Goal: Task Accomplishment & Management: Use online tool/utility

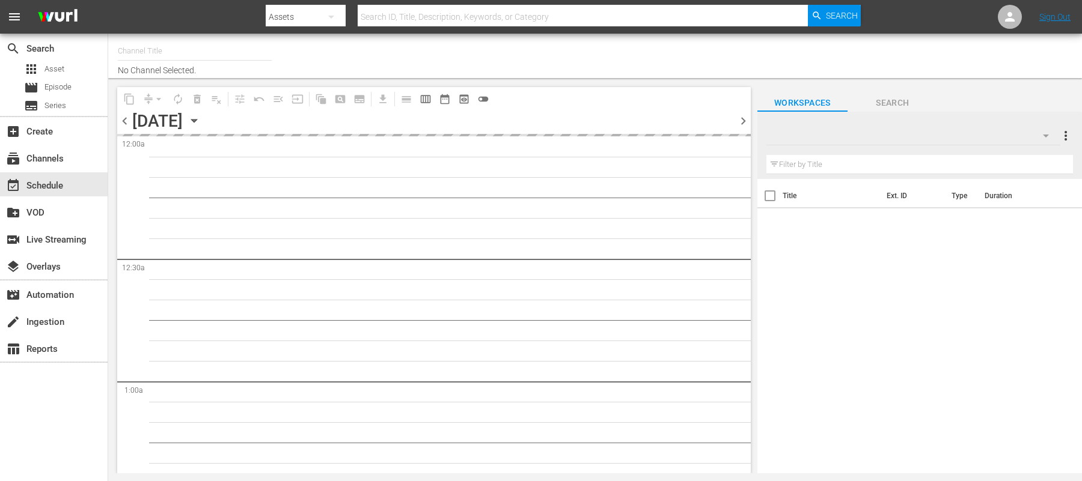
type input "FIFA+ English Global (1781)"
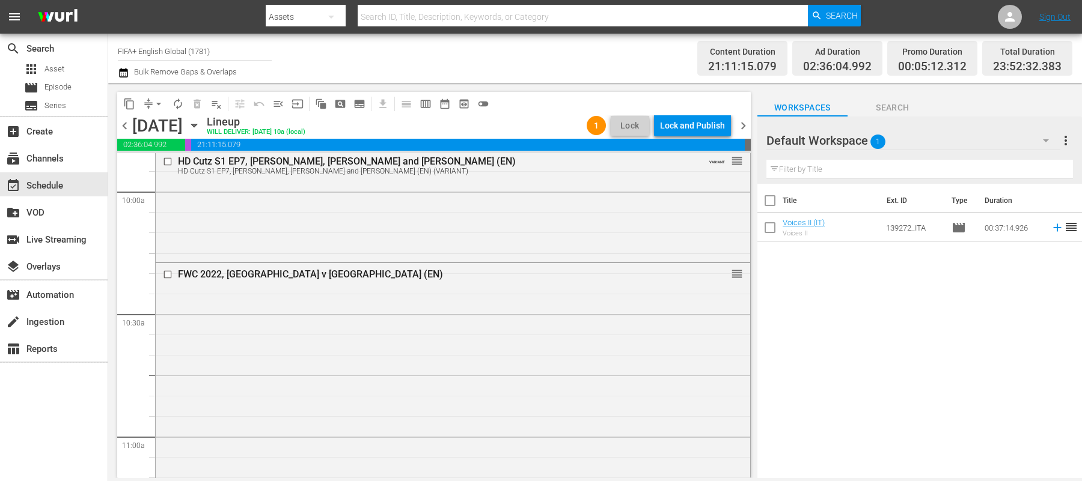
scroll to position [2423, 0]
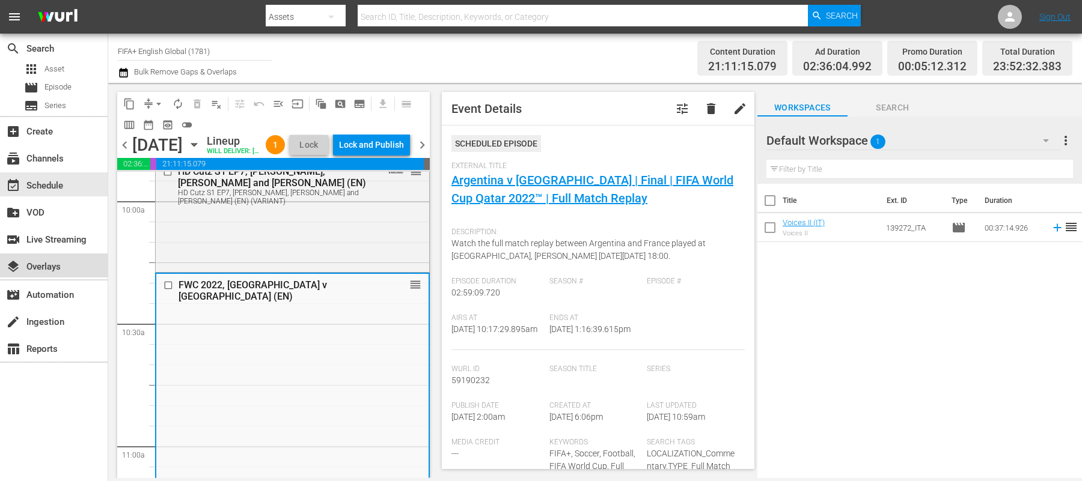
click at [71, 271] on div "layers Overlays" at bounding box center [54, 266] width 108 height 24
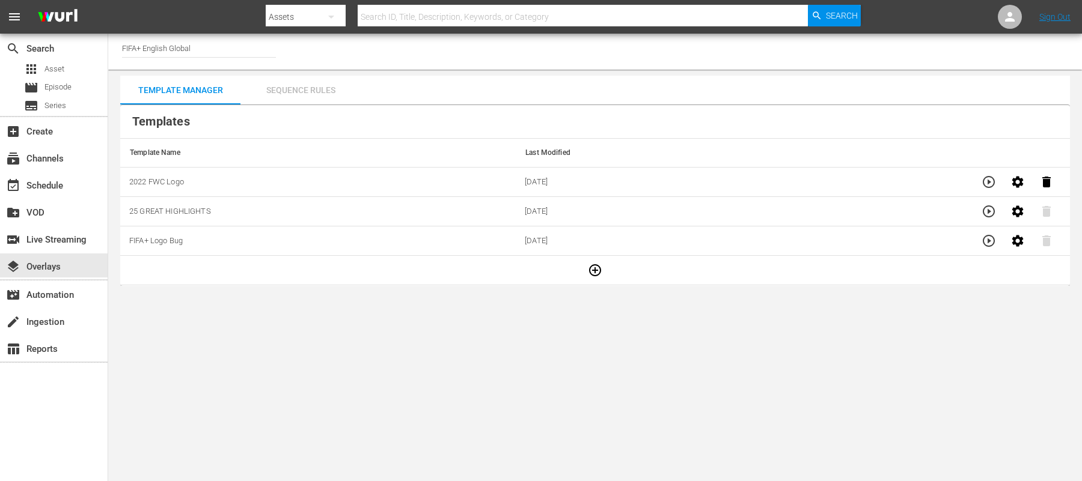
click at [286, 86] on div "Sequence Rules" at bounding box center [300, 90] width 120 height 29
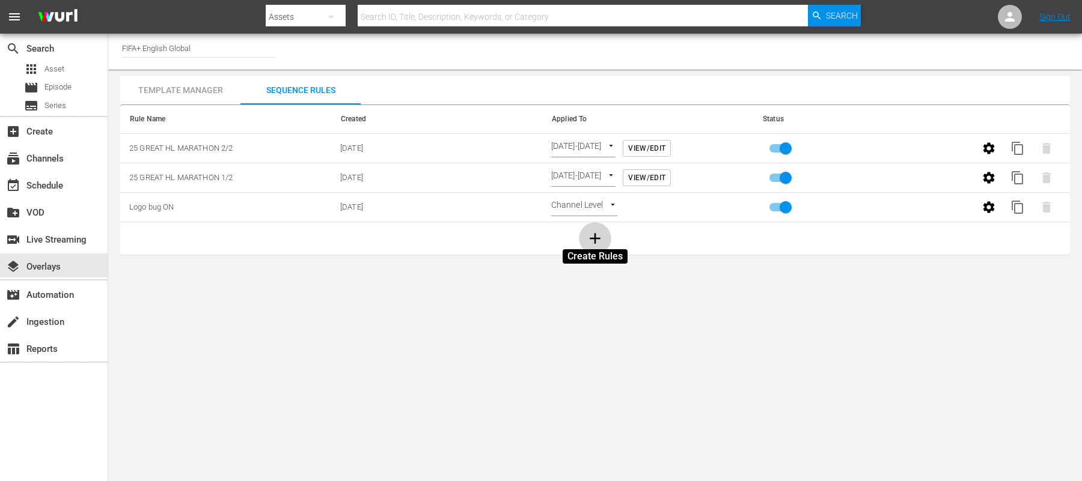
click at [595, 237] on icon "button" at bounding box center [595, 238] width 11 height 11
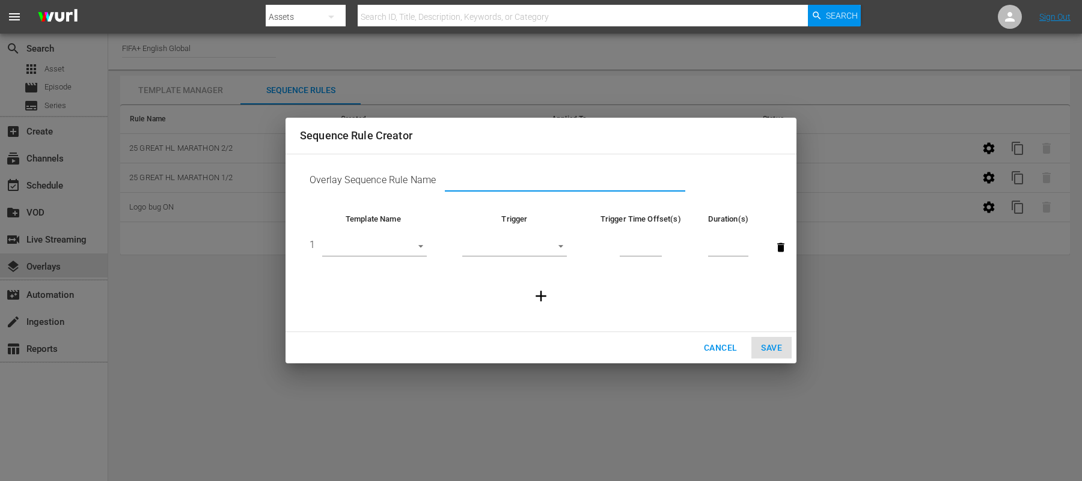
click at [475, 178] on input "text" at bounding box center [565, 183] width 240 height 18
type input "2022 FWC Logo"
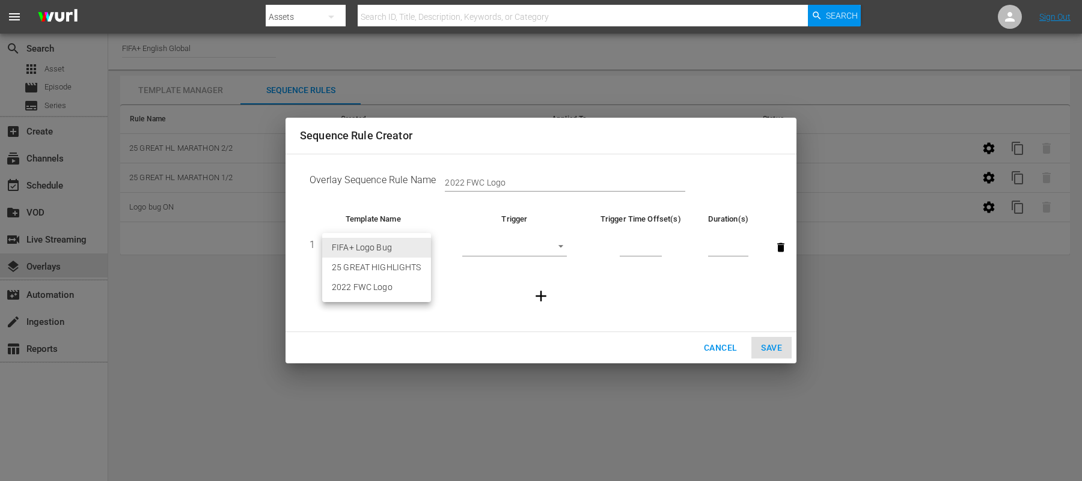
click at [417, 245] on body "menu Search By Assets Search ID, Title, Description, Keywords, or Category Sear…" at bounding box center [541, 240] width 1082 height 481
click at [351, 286] on li "2022 FWC Logo" at bounding box center [376, 288] width 109 height 20
type input "30497"
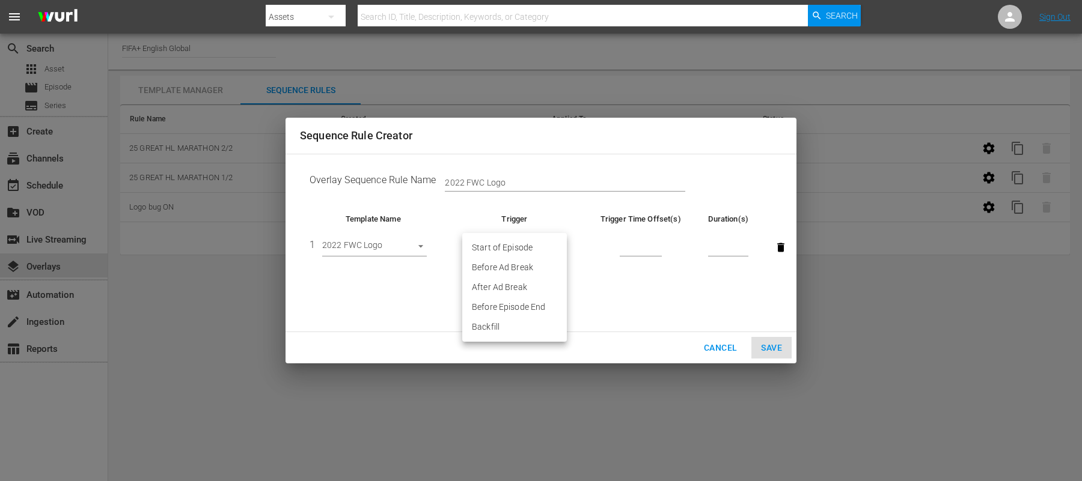
click at [541, 243] on body "menu Search By Assets Search ID, Title, Description, Keywords, or Category Sear…" at bounding box center [541, 240] width 1082 height 481
click at [512, 289] on li "After Ad Break" at bounding box center [514, 288] width 105 height 20
type input "AFTER_AD_BREAK"
click at [655, 245] on input "1" at bounding box center [641, 248] width 42 height 18
click at [655, 245] on input "2" at bounding box center [641, 248] width 42 height 18
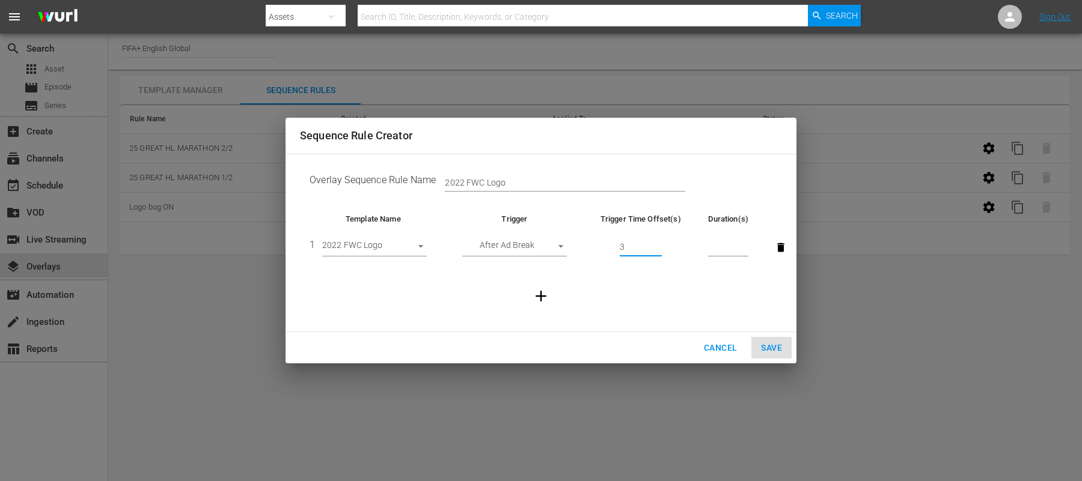
click at [655, 245] on input "3" at bounding box center [641, 248] width 42 height 18
type input "4"
click at [655, 245] on input "4" at bounding box center [641, 248] width 42 height 18
click at [722, 247] on input "number" at bounding box center [728, 248] width 40 height 18
type input "20"
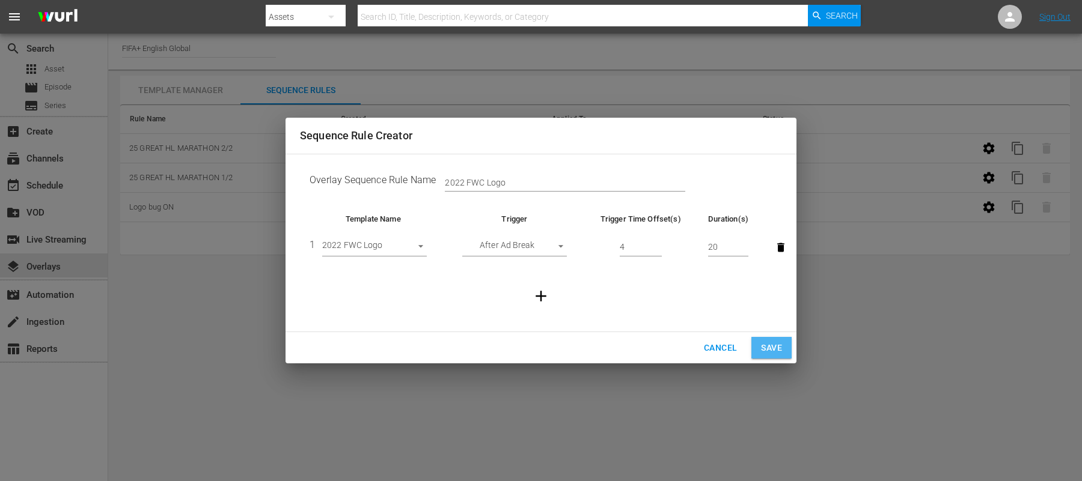
click at [772, 343] on span "Save" at bounding box center [771, 348] width 21 height 15
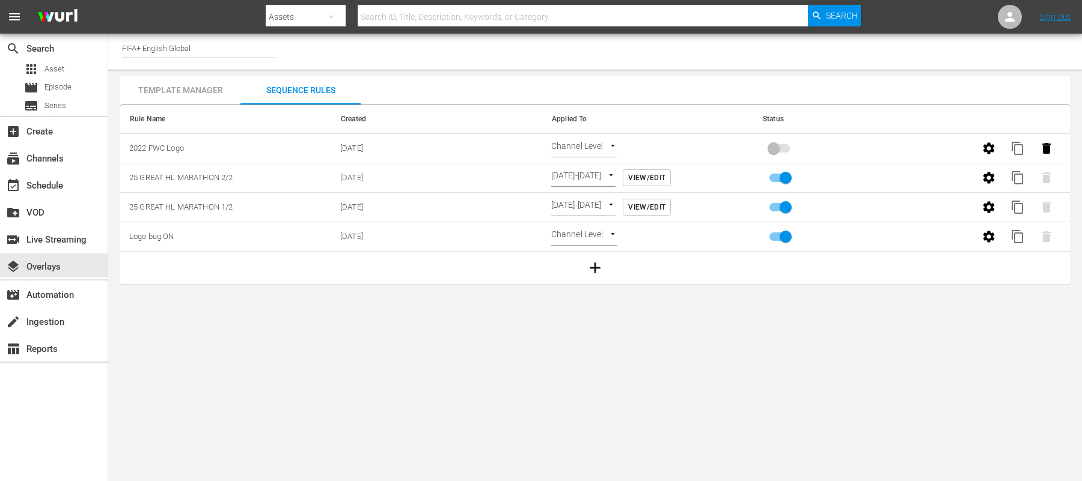
click at [599, 149] on body "menu Search By Assets Search ID, Title, Description, Keywords, or Category Sear…" at bounding box center [541, 240] width 1082 height 481
click at [592, 213] on li "Time Of Day" at bounding box center [587, 208] width 72 height 20
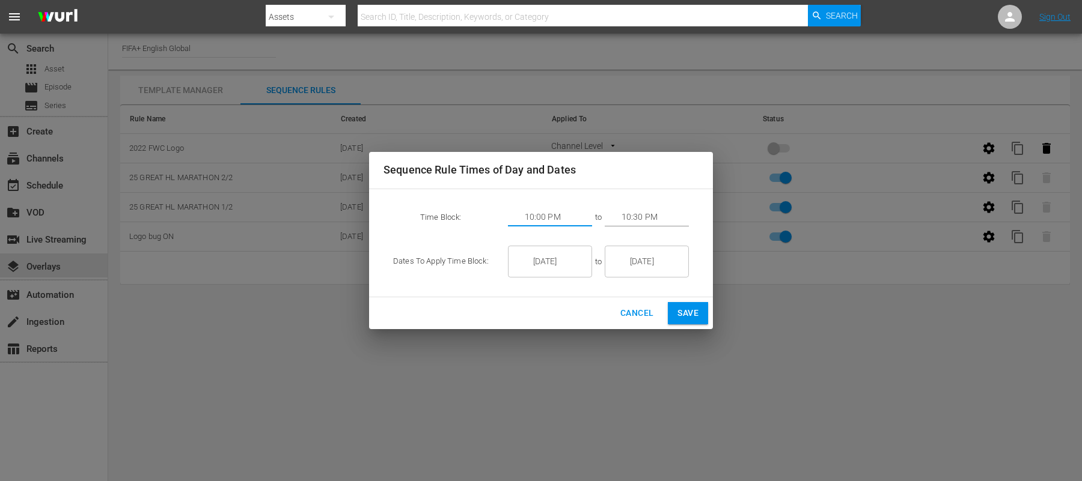
click at [550, 220] on input "10:00 PM" at bounding box center [558, 218] width 67 height 18
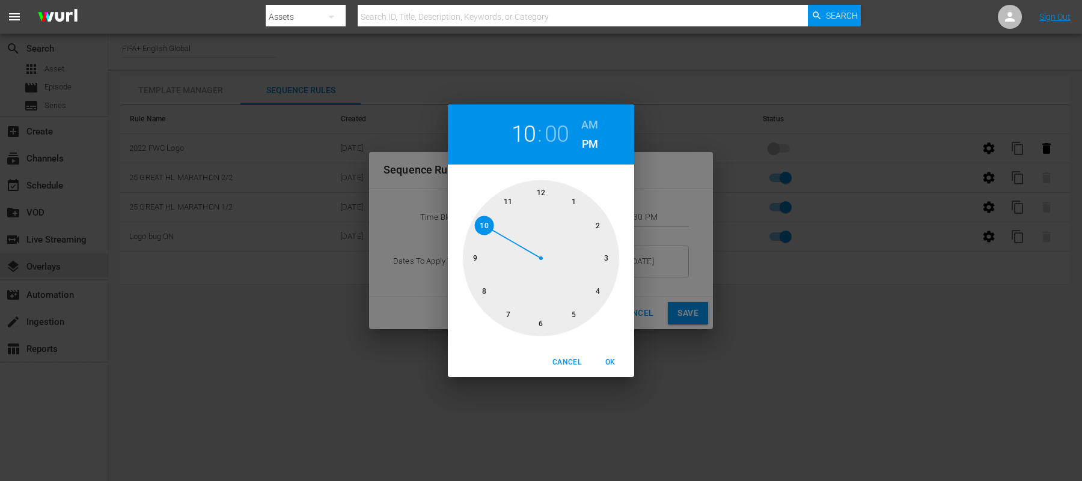
click at [585, 123] on h6 "AM" at bounding box center [589, 124] width 17 height 19
click at [483, 223] on div at bounding box center [541, 258] width 156 height 156
click at [605, 263] on div at bounding box center [541, 258] width 156 height 156
drag, startPoint x: 605, startPoint y: 263, endPoint x: 608, endPoint y: 271, distance: 8.9
click at [608, 271] on div at bounding box center [541, 258] width 156 height 156
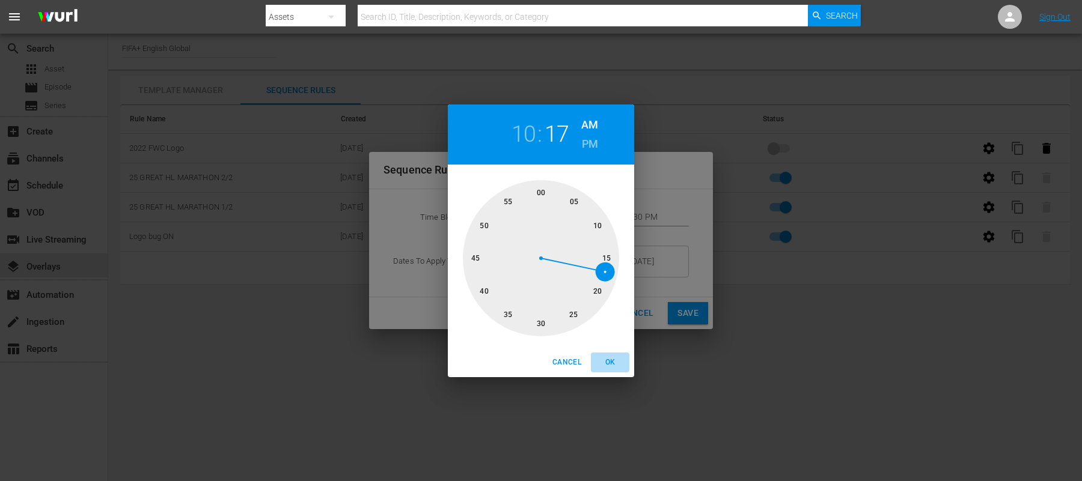
click at [610, 364] on span "OK" at bounding box center [610, 362] width 29 height 13
type input "10:17 AM"
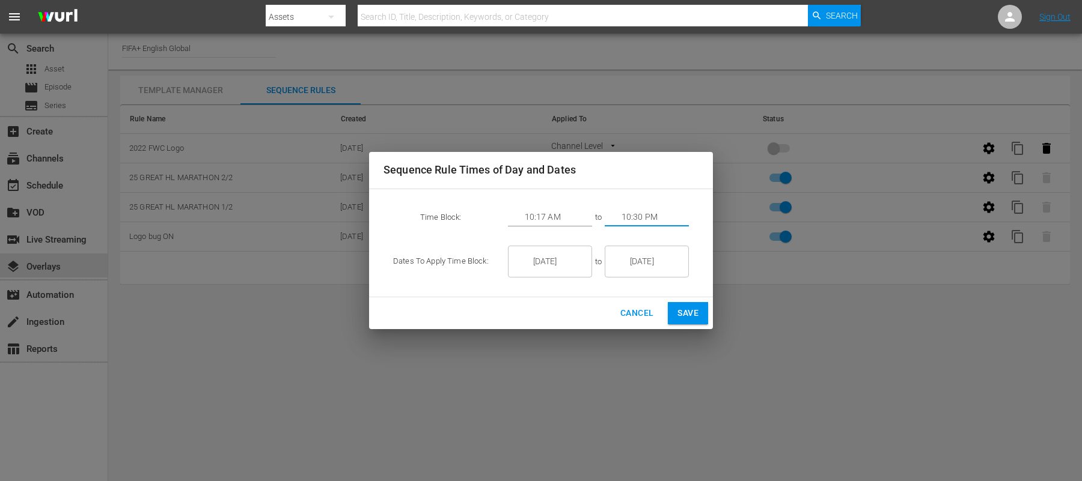
click at [639, 214] on input "10:30 PM" at bounding box center [655, 218] width 67 height 18
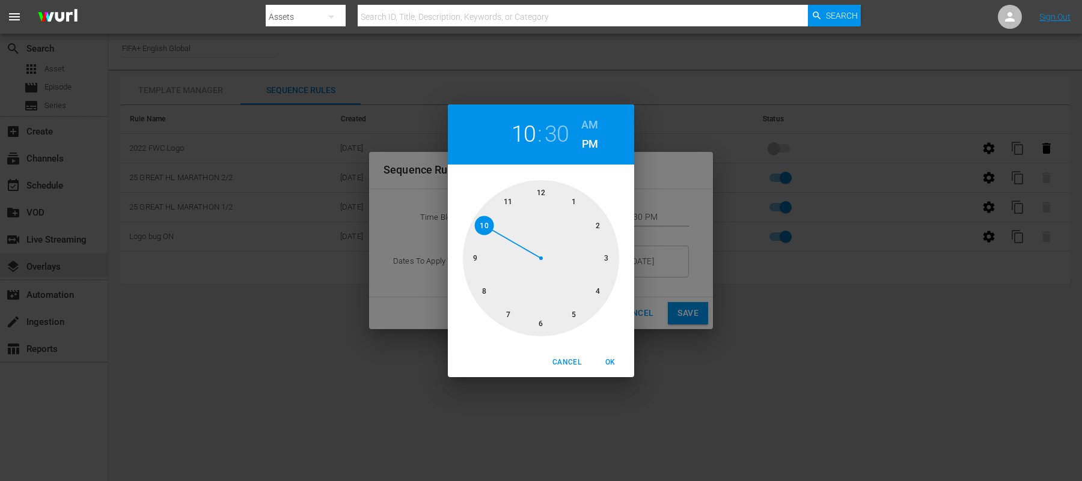
click at [573, 202] on div at bounding box center [541, 258] width 156 height 156
click at [607, 261] on div at bounding box center [541, 258] width 156 height 156
click at [608, 261] on div at bounding box center [541, 258] width 156 height 156
click at [609, 355] on button "OK" at bounding box center [610, 363] width 38 height 20
type input "01:15 PM"
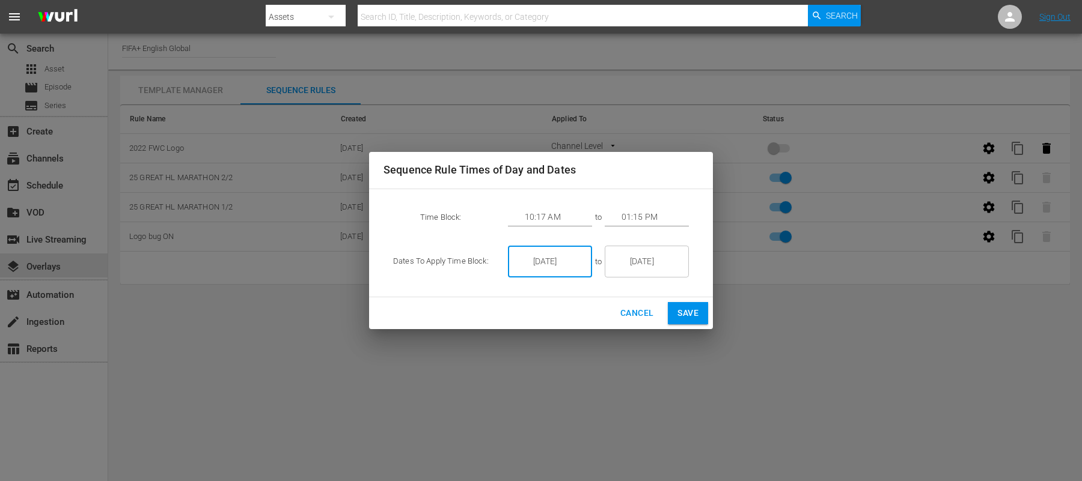
click at [544, 267] on input "11/30/25" at bounding box center [558, 262] width 67 height 32
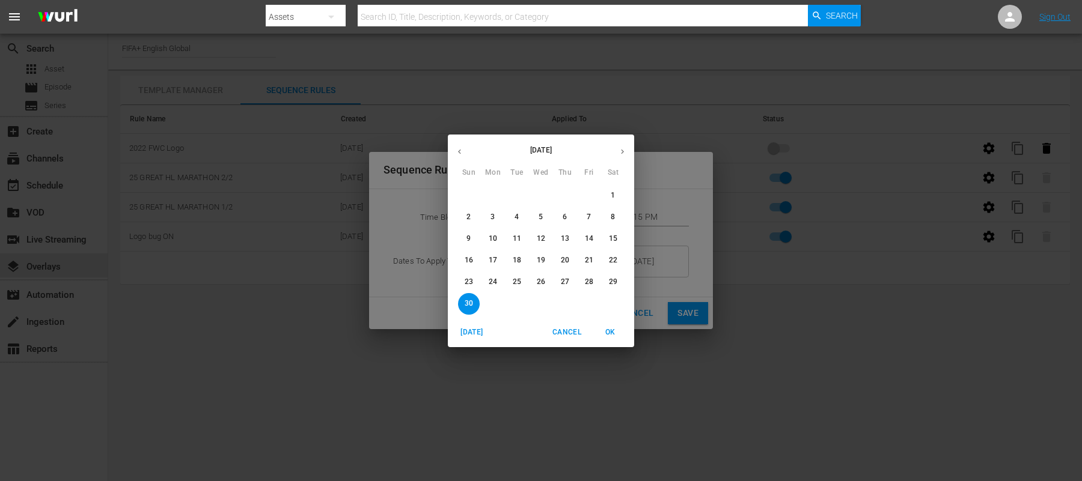
click at [459, 154] on icon "button" at bounding box center [459, 151] width 9 height 9
click at [589, 193] on p "5" at bounding box center [589, 196] width 4 height 10
type input "9/05/25"
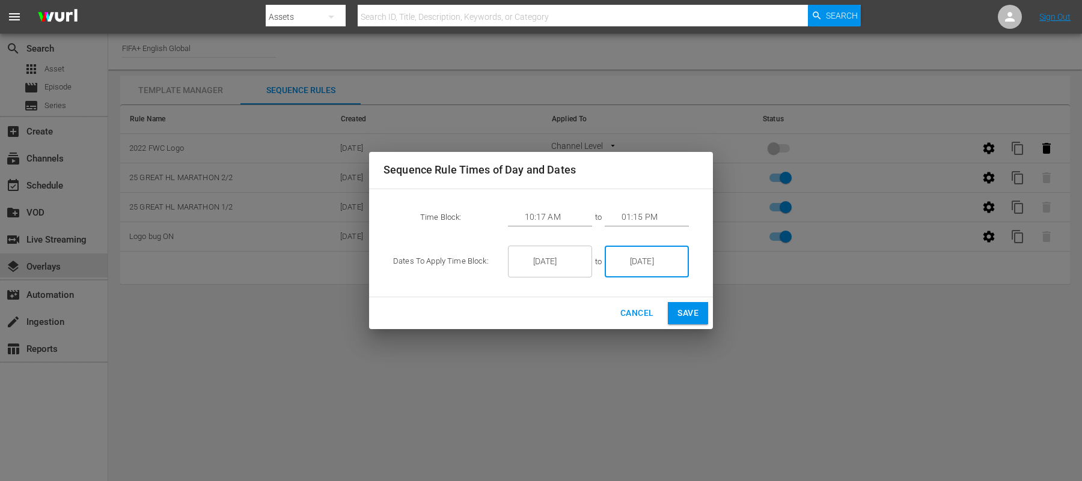
click at [641, 264] on input "11/30/25" at bounding box center [655, 262] width 67 height 32
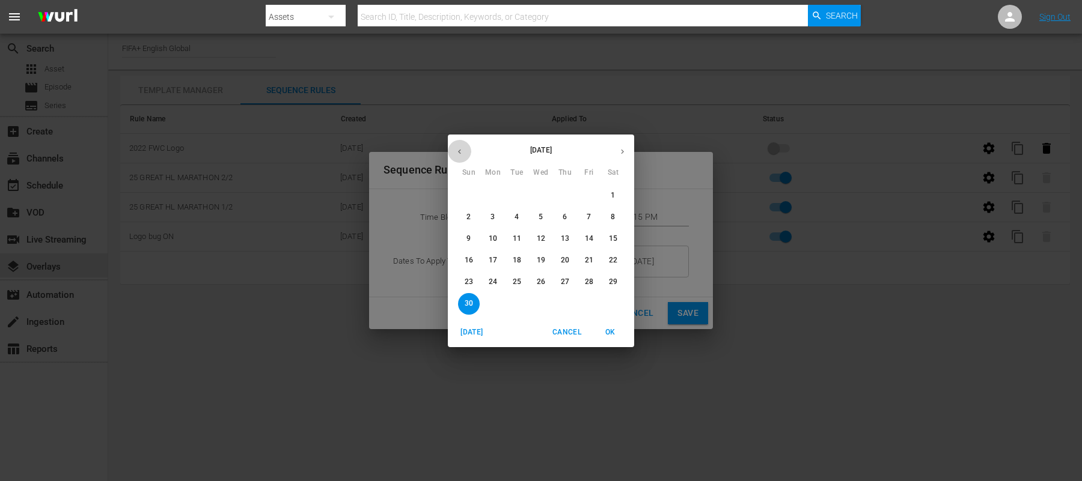
click at [460, 151] on icon "button" at bounding box center [459, 151] width 9 height 9
click at [459, 152] on icon "button" at bounding box center [459, 151] width 9 height 9
click at [592, 196] on span "5" at bounding box center [589, 196] width 22 height 10
type input "9/05/25"
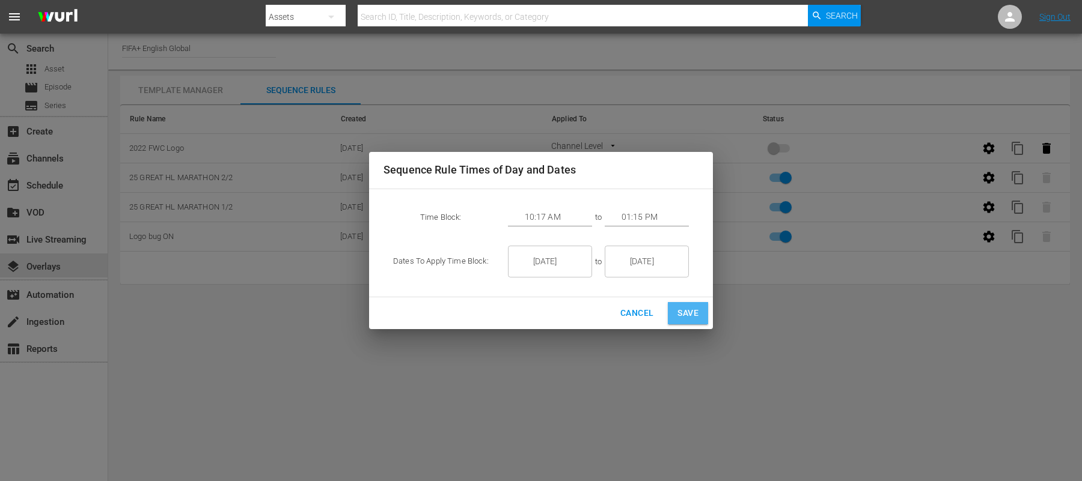
click at [688, 313] on span "Save" at bounding box center [687, 313] width 21 height 15
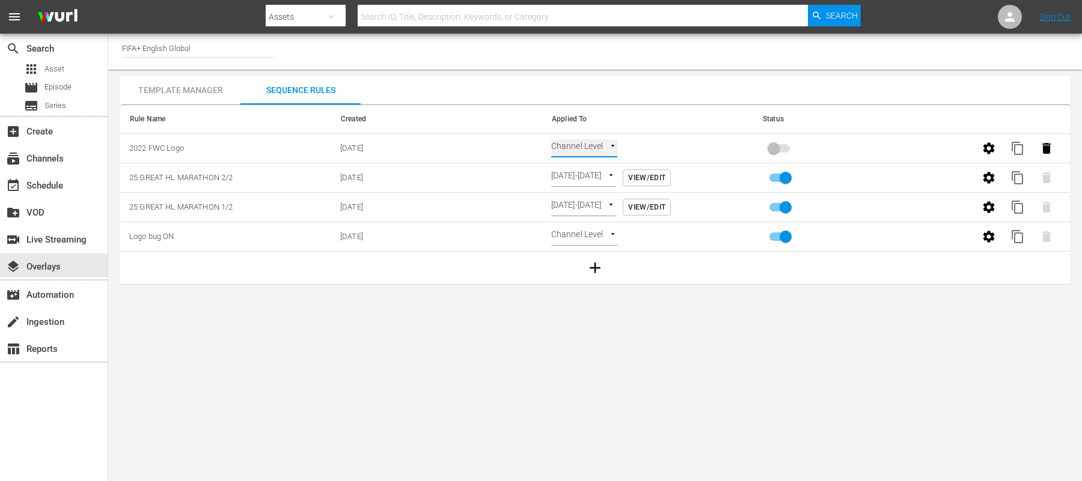
type input "TIME_OF_DAY"
click at [778, 150] on input "primary checkbox" at bounding box center [773, 150] width 69 height 23
checkbox input "true"
click at [781, 176] on input "primary checkbox" at bounding box center [785, 180] width 69 height 23
checkbox input "false"
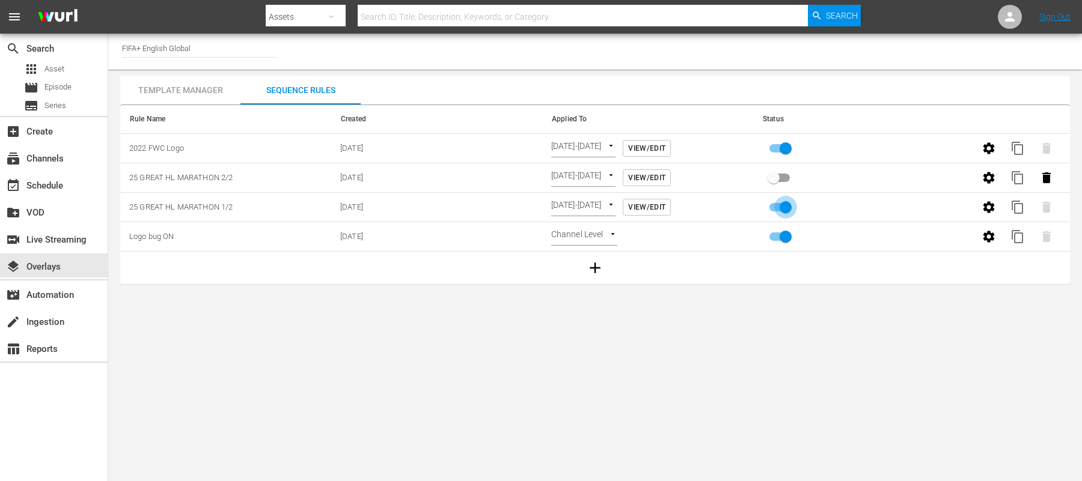
click at [783, 201] on input "primary checkbox" at bounding box center [785, 209] width 69 height 23
checkbox input "false"
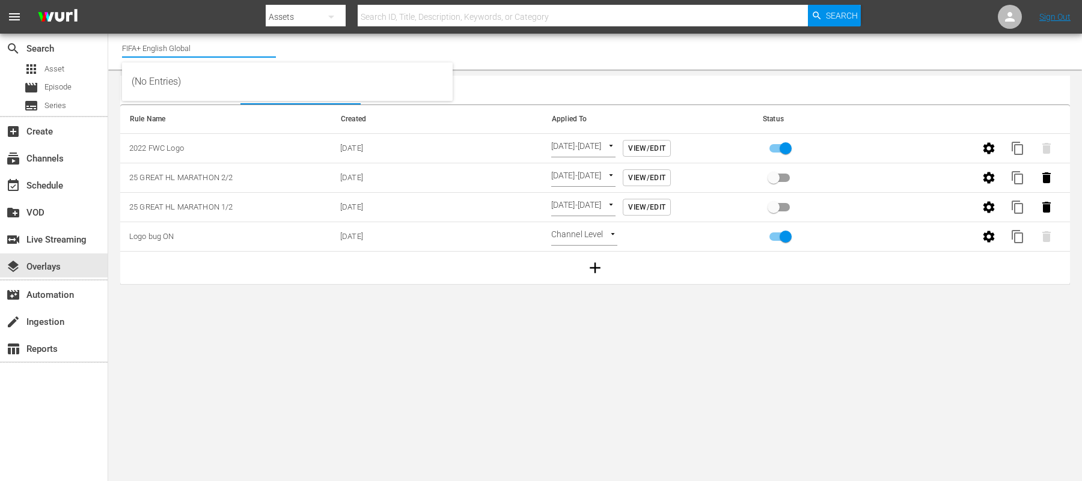
click at [218, 50] on input "FIFA+ English Global" at bounding box center [199, 48] width 154 height 29
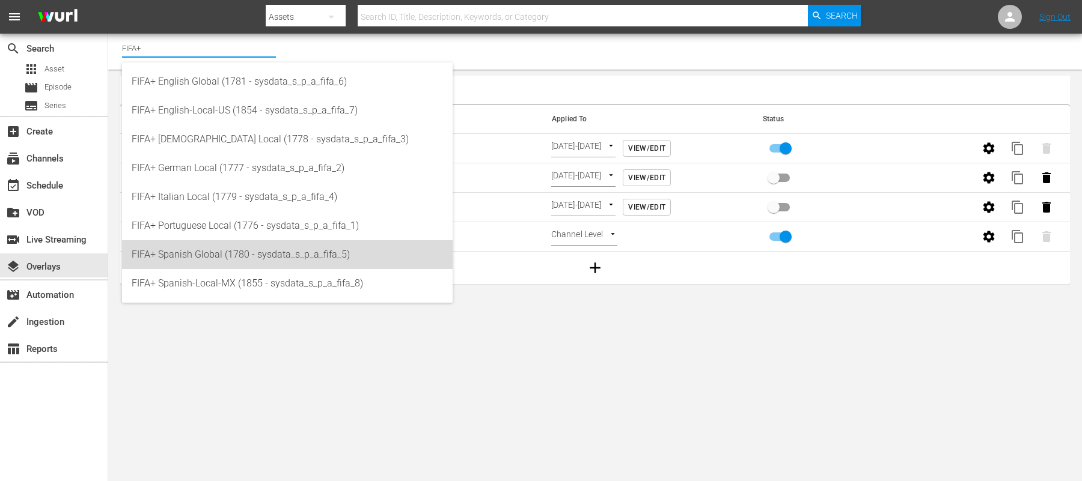
click at [195, 252] on div "FIFA+ Spanish Global (1780 - sysdata_s_p_a_fifa_5)" at bounding box center [287, 254] width 311 height 29
type input "FIFA+ Spanish Global (1780 - sysdata_s_p_a_fifa_5)"
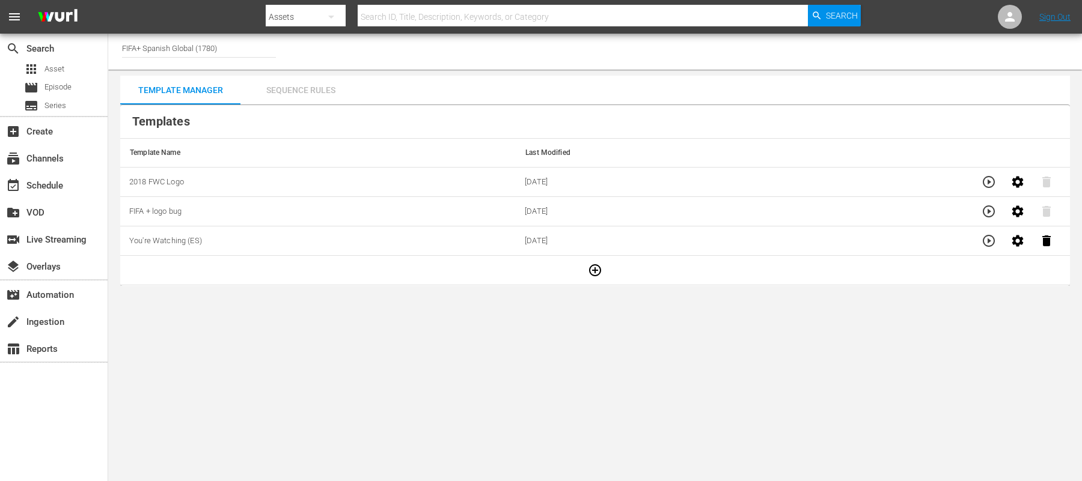
click at [319, 88] on div "Sequence Rules" at bounding box center [300, 90] width 120 height 29
